Goal: Check status

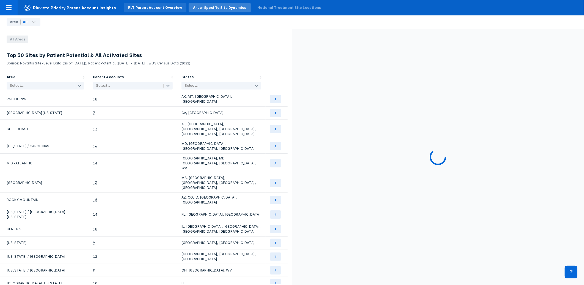
click at [144, 8] on div "RLT Parent Account Overview" at bounding box center [155, 7] width 54 height 5
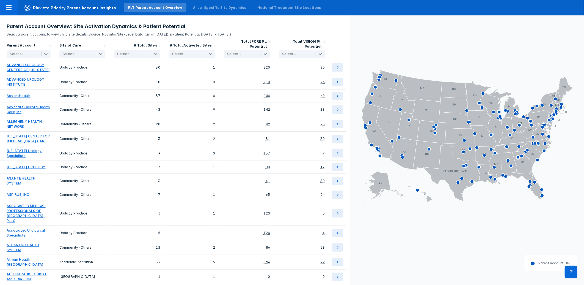
click at [18, 51] on div at bounding box center [23, 54] width 27 height 6
type input "MAYO"
click at [10, 60] on input "checkbox" at bounding box center [11, 59] width 4 height 3
checkbox input "true"
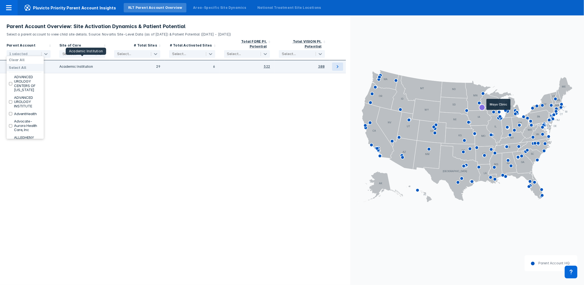
click at [78, 62] on div "Academic Institution" at bounding box center [82, 66] width 46 height 8
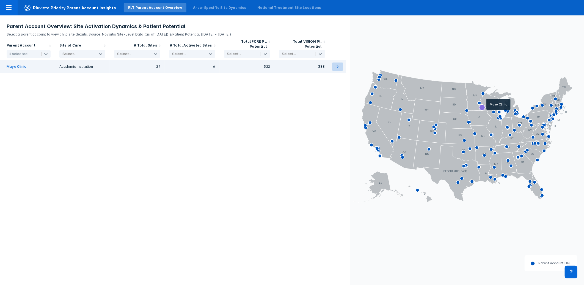
click at [337, 63] on icon at bounding box center [338, 66] width 7 height 7
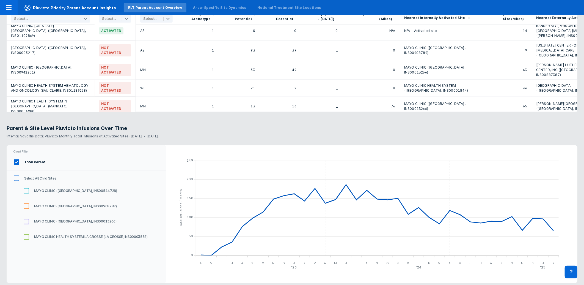
scroll to position [458, 0]
click at [25, 222] on input "MAYO CLINIC ([GEOGRAPHIC_DATA], INS00013266)" at bounding box center [26, 221] width 9 height 9
checkbox input "true"
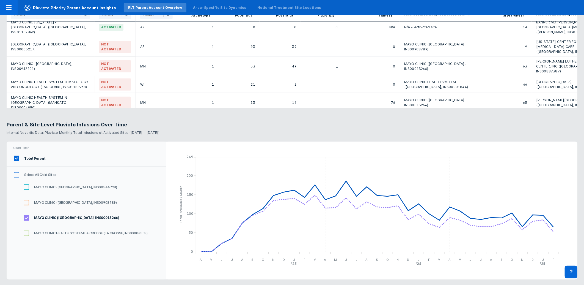
scroll to position [463, 0]
click at [18, 157] on input "Total Parent" at bounding box center [16, 157] width 9 height 9
checkbox input "false"
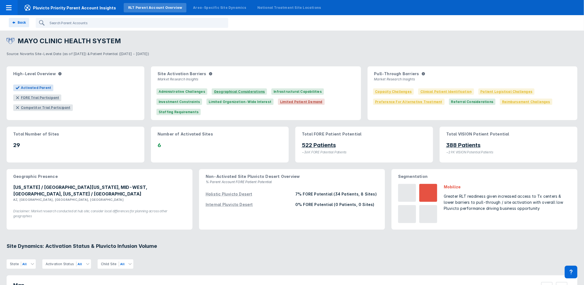
scroll to position [0, 0]
